Goal: Use online tool/utility: Utilize a website feature to perform a specific function

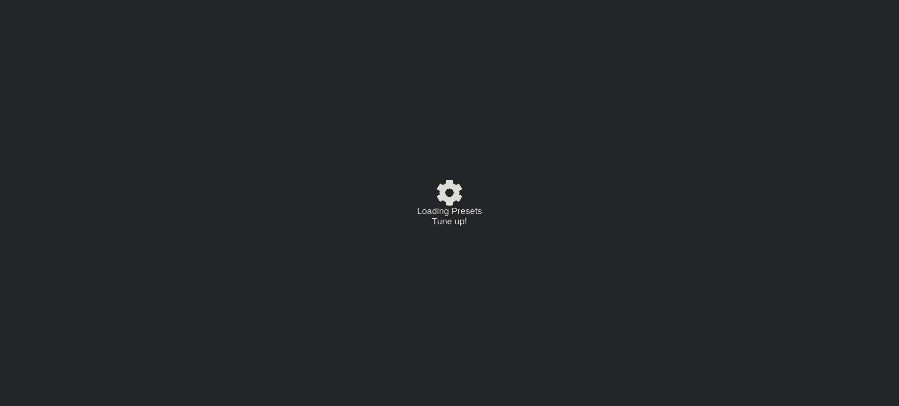
select select "/023927597434"
select select "Eb"
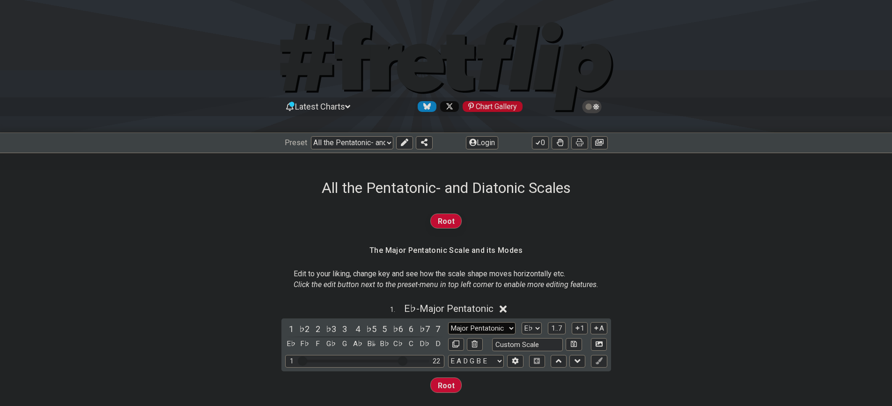
click at [471, 324] on select "Major Pentatonic Root Minor Pentatonic Major Pentatonic Minor Blues Major Blues…" at bounding box center [481, 328] width 67 height 13
select select "Phrygian Dominant"
click at [448, 322] on select "Major Pentatonic Root Minor Pentatonic Major Pentatonic Minor Blues Major Blues…" at bounding box center [481, 328] width 67 height 13
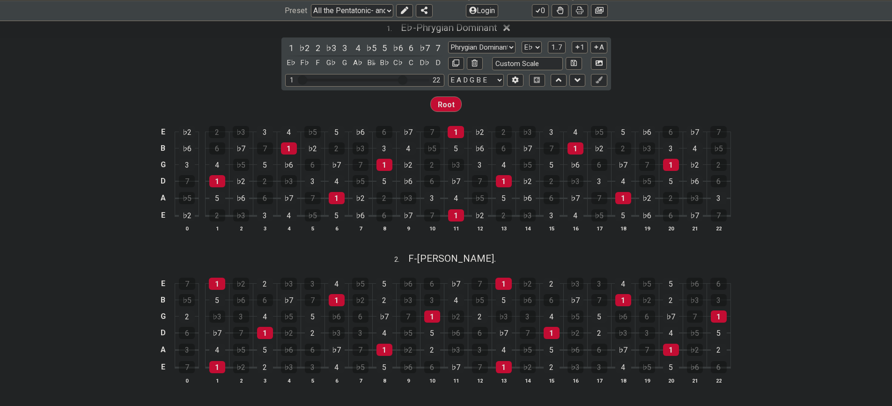
scroll to position [234, 0]
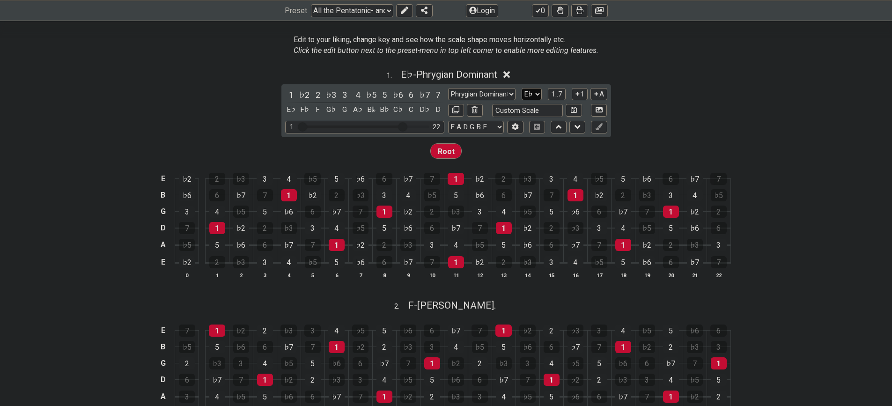
click at [530, 89] on select "A♭ A A♯ B♭ B C C♯ D♭ D D♯ E♭ E F F♯ G♭ G G♯" at bounding box center [531, 94] width 20 height 13
select select "E"
click at [521, 88] on select "A♭ A A♯ B♭ B C C♯ D♭ D D♯ E♭ E F F♯ G♭ G G♯" at bounding box center [531, 94] width 20 height 13
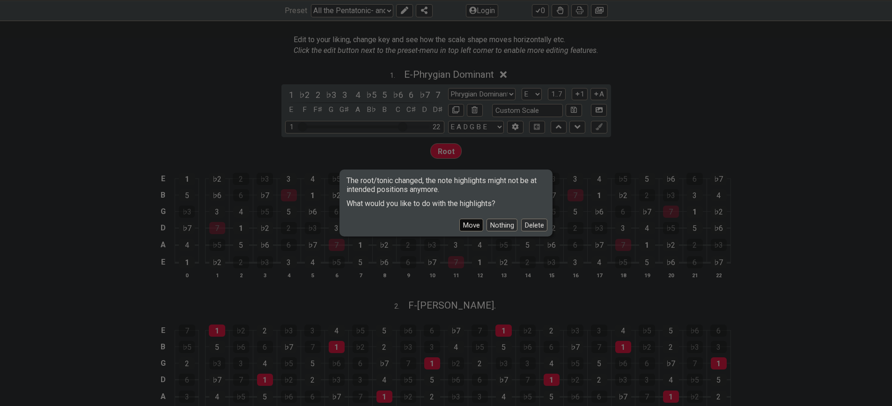
click at [472, 227] on button "Move" at bounding box center [471, 225] width 24 height 13
